Goal: Find specific page/section: Find specific page/section

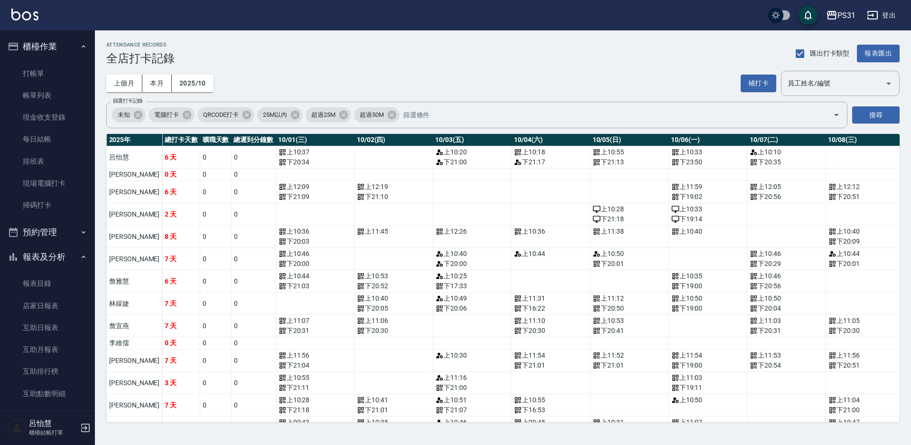
scroll to position [220, 488]
